Goal: Find specific page/section: Find specific page/section

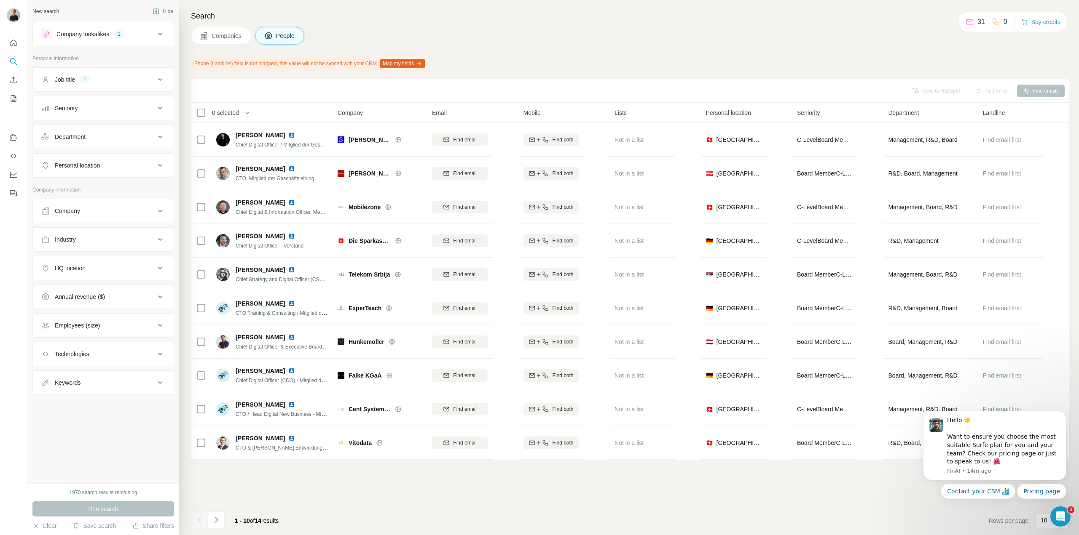
click at [827, 493] on div "Sync to HubSpot Add to list Find emails 0 selected People Company Email Mobile …" at bounding box center [630, 307] width 878 height 456
click at [221, 520] on button "Navigate to next page" at bounding box center [216, 520] width 17 height 17
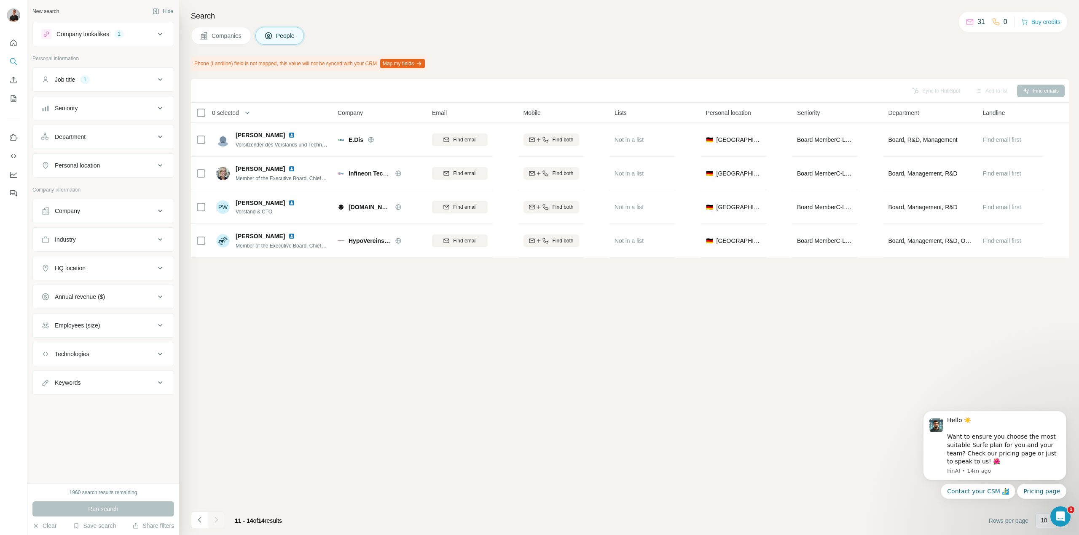
click at [218, 524] on div at bounding box center [216, 520] width 17 height 17
click at [106, 494] on div "1960 search results remaining" at bounding box center [104, 493] width 68 height 8
drag, startPoint x: 147, startPoint y: 493, endPoint x: 112, endPoint y: 493, distance: 35.0
click at [112, 493] on div "1960 search results remaining" at bounding box center [103, 493] width 142 height 8
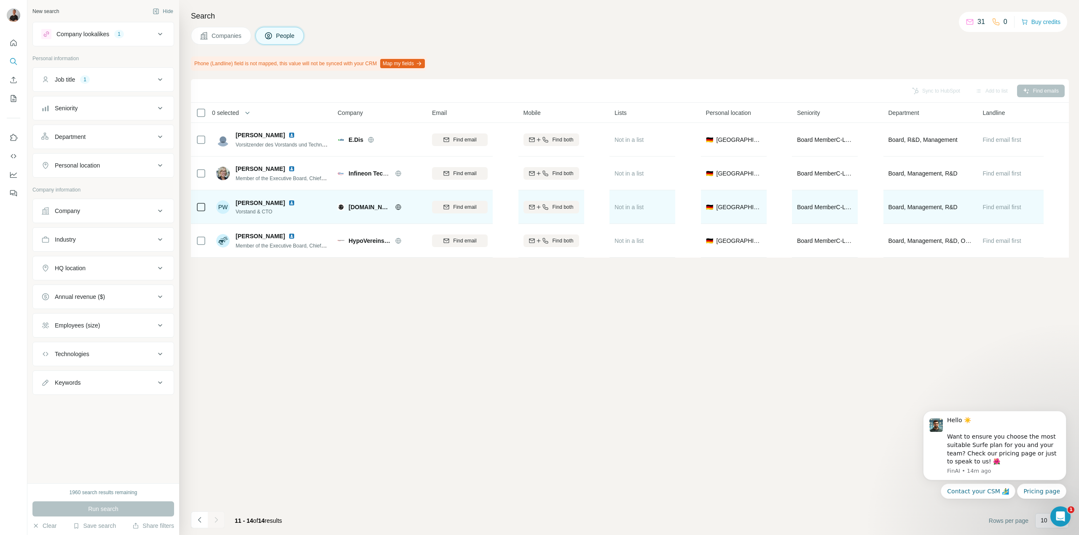
click at [366, 203] on span "brillen.de" at bounding box center [369, 207] width 42 height 8
click at [397, 208] on icon at bounding box center [398, 206] width 2 height 5
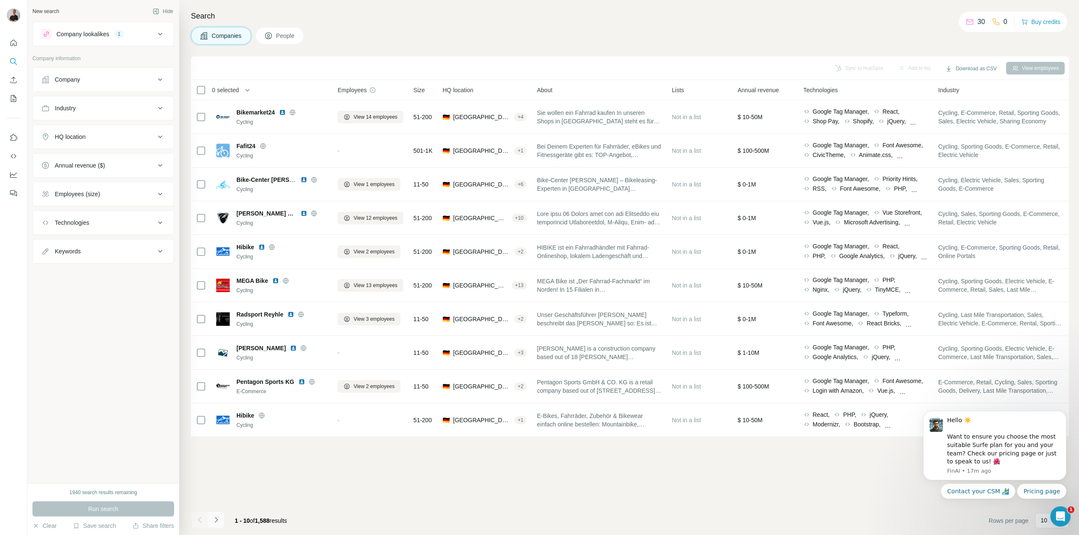
click at [222, 520] on button "Navigate to next page" at bounding box center [216, 520] width 17 height 17
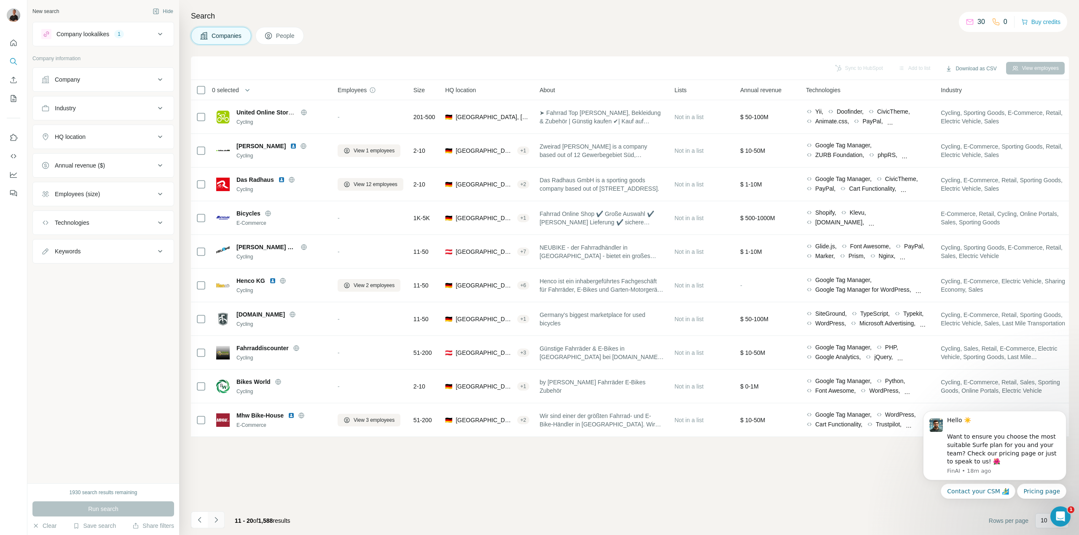
click at [220, 522] on icon "Navigate to next page" at bounding box center [216, 520] width 8 height 8
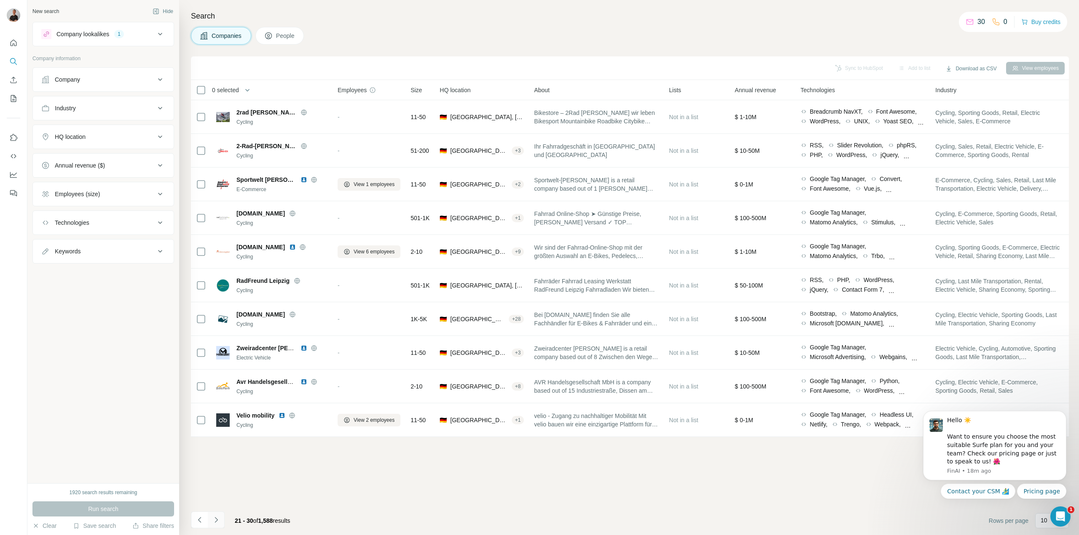
click at [213, 521] on icon "Navigate to next page" at bounding box center [216, 520] width 8 height 8
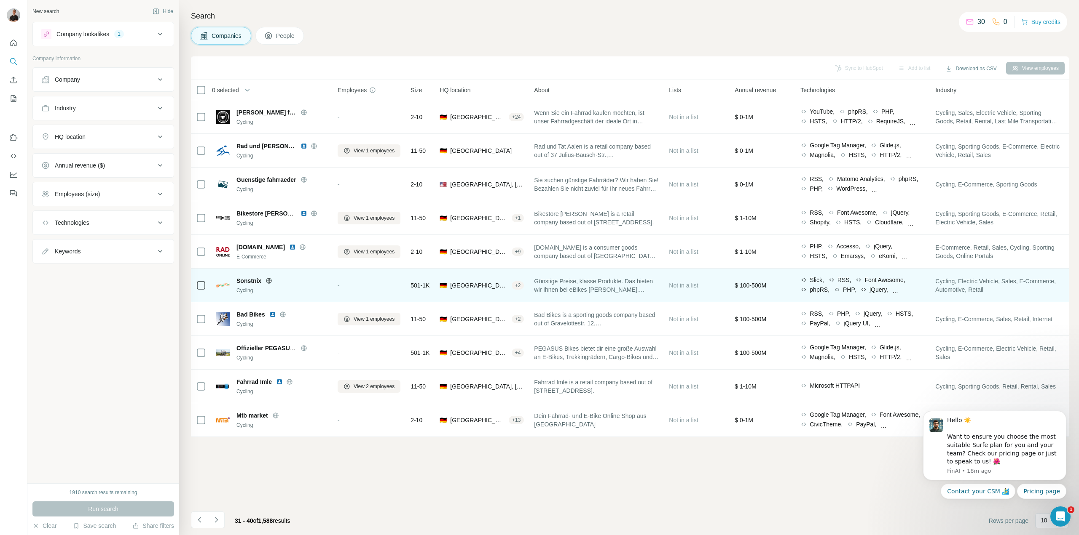
click at [269, 281] on icon at bounding box center [268, 281] width 7 height 7
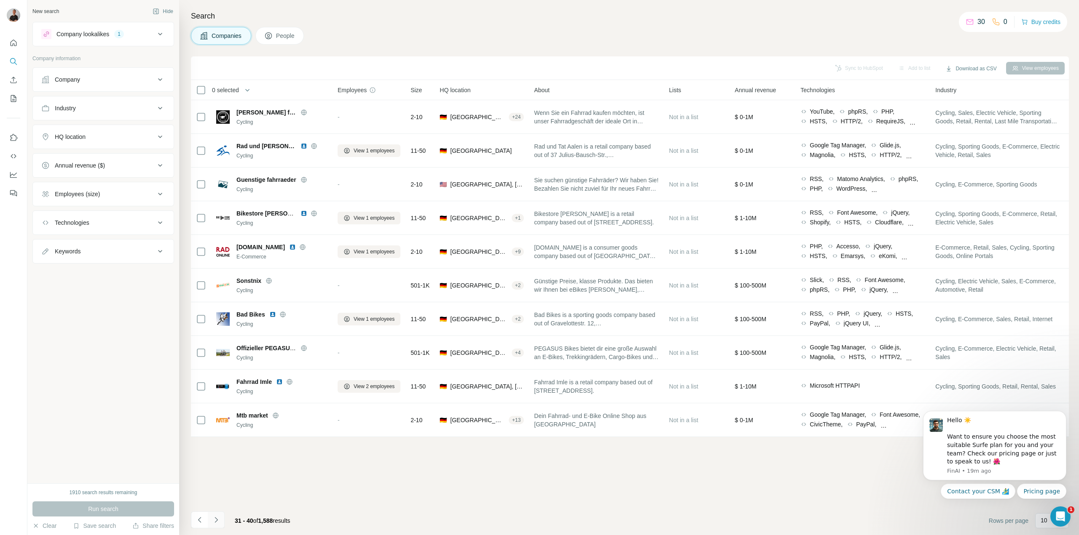
click at [215, 522] on icon "Navigate to next page" at bounding box center [216, 520] width 8 height 8
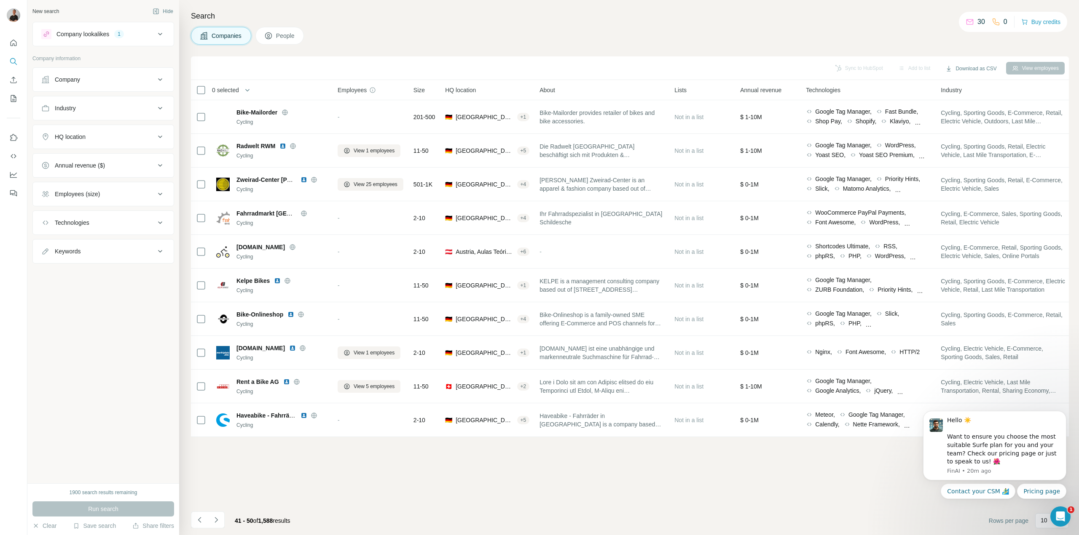
click at [225, 520] on div "41 - 50 of 1,588 results" at bounding box center [244, 521] width 106 height 19
click at [220, 520] on icon "Navigate to next page" at bounding box center [216, 520] width 8 height 8
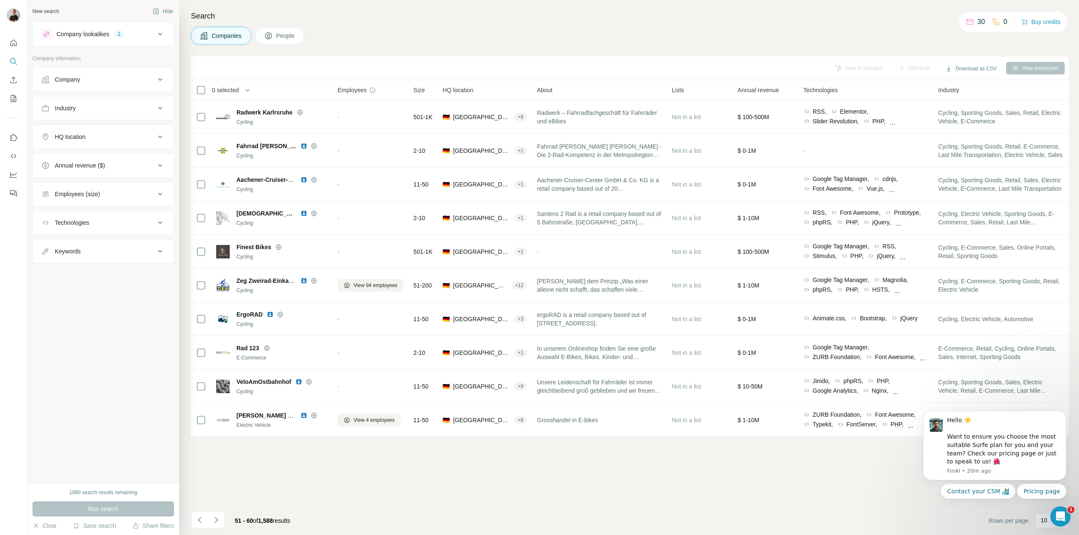
click at [965, 21] on icon at bounding box center [969, 22] width 8 height 8
click at [980, 23] on p "30" at bounding box center [981, 22] width 8 height 10
click at [977, 23] on p "30" at bounding box center [981, 22] width 8 height 10
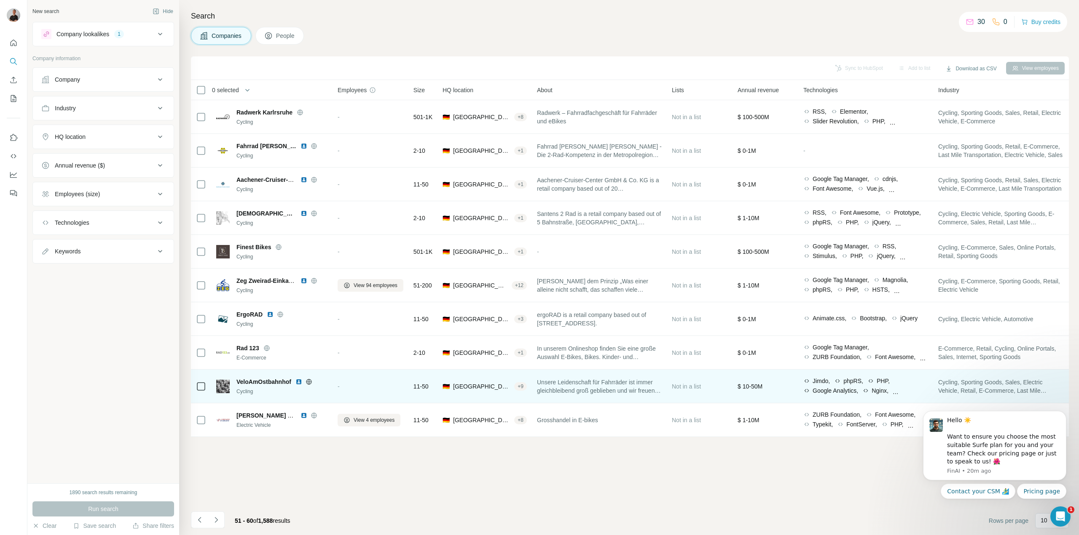
click at [308, 383] on icon at bounding box center [308, 381] width 5 height 5
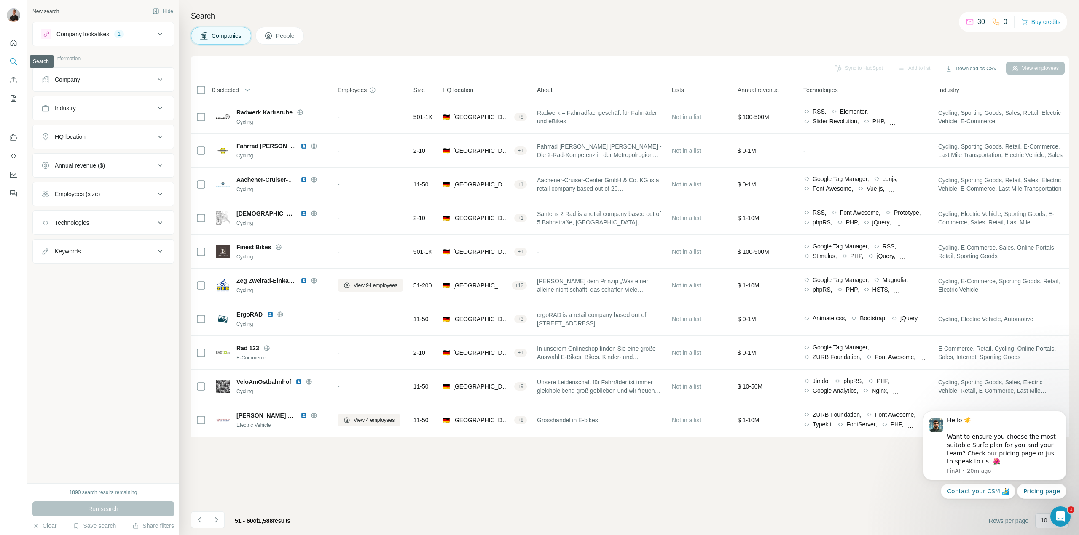
click at [11, 62] on icon "Search" at bounding box center [13, 61] width 8 height 8
click at [10, 60] on button "Search" at bounding box center [13, 61] width 13 height 15
click at [10, 60] on icon "Search" at bounding box center [13, 61] width 8 height 8
click at [13, 172] on icon "Dashboard" at bounding box center [13, 175] width 8 height 8
